Goal: Transaction & Acquisition: Purchase product/service

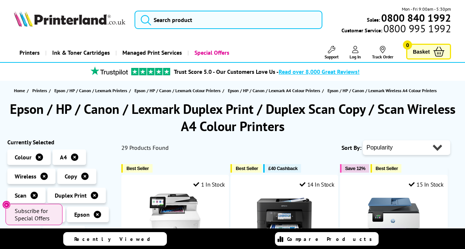
click at [43, 210] on span "Subscribe for Special Offers" at bounding box center [35, 214] width 40 height 15
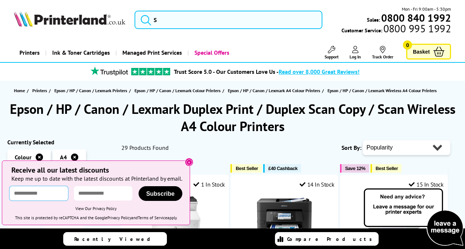
click at [36, 191] on input "text" at bounding box center [39, 193] width 58 height 14
type input "**********"
click at [97, 193] on input "email" at bounding box center [103, 193] width 58 height 14
type input "**********"
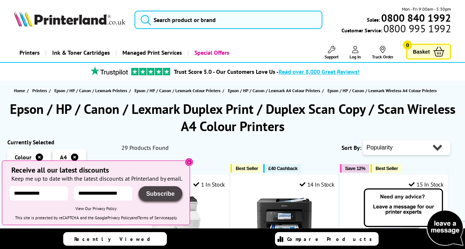
click at [175, 194] on span "Subscribe" at bounding box center [160, 194] width 28 height 6
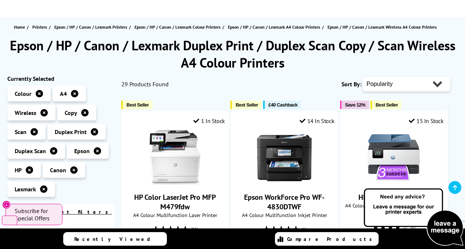
scroll to position [74, 0]
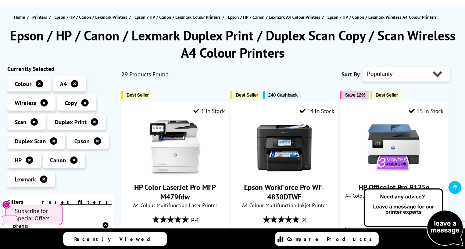
click at [434, 77] on select "Popularity Rating Price - Low to High Price - High to Low Running Costs - Low t…" at bounding box center [406, 74] width 87 height 15
select select "Price Ascending"
click at [363, 67] on select "Popularity Rating Price - Low to High Price - High to Low Running Costs - Low t…" at bounding box center [406, 74] width 87 height 15
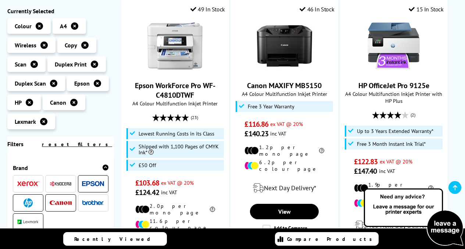
scroll to position [181, 0]
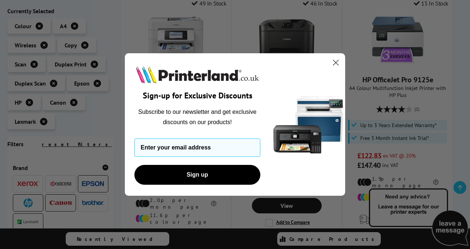
drag, startPoint x: 468, startPoint y: 46, endPoint x: 470, endPoint y: 36, distance: 10.2
click at [175, 147] on input "Enter your email address" at bounding box center [198, 148] width 126 height 18
type input "iforward@yahoo.com"
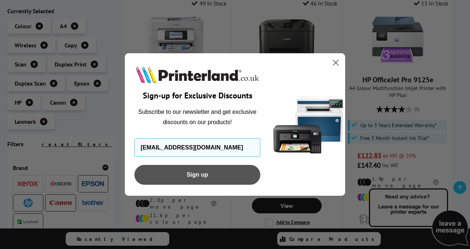
click at [203, 175] on button "Sign up" at bounding box center [198, 175] width 126 height 20
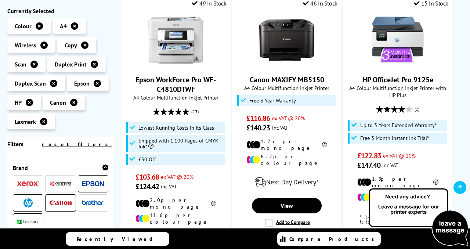
click at [91, 210] on div "Close dialog Sign-up for Exclusive Discounts Subscribe to our newsletter and ge…" at bounding box center [235, 124] width 470 height 249
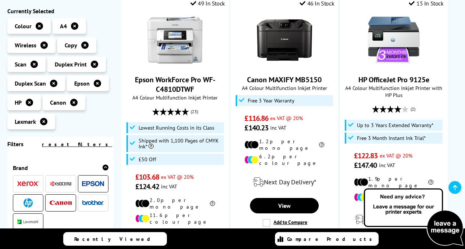
click at [94, 202] on img at bounding box center [93, 202] width 22 height 5
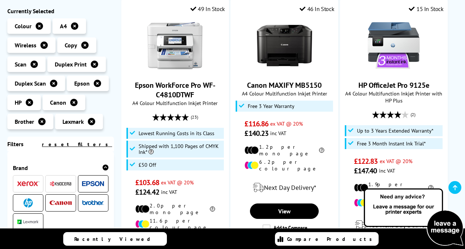
click at [65, 203] on img at bounding box center [61, 203] width 22 height 5
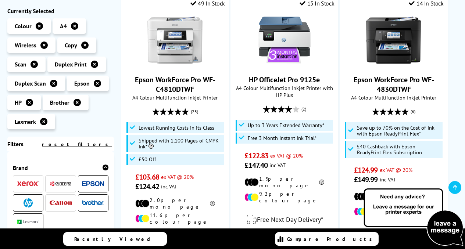
click at [66, 201] on span at bounding box center [61, 202] width 22 height 9
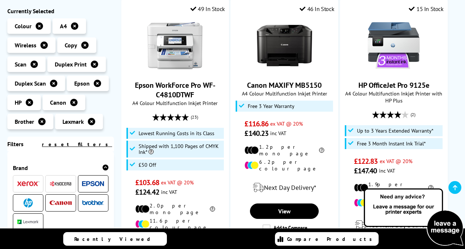
click at [94, 207] on span at bounding box center [93, 202] width 22 height 9
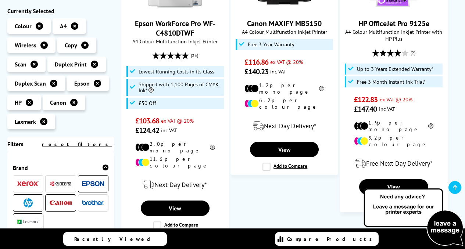
scroll to position [219, 0]
